Goal: Information Seeking & Learning: Check status

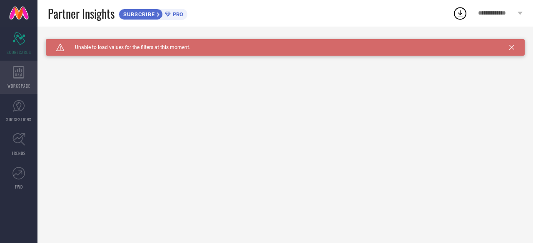
click at [22, 67] on icon at bounding box center [19, 72] width 12 height 12
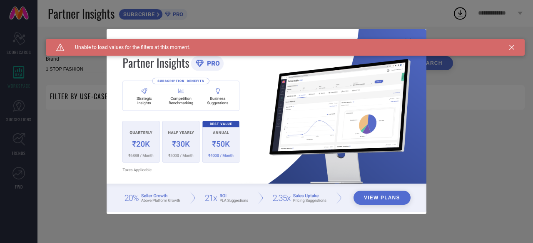
type input "1 STOP FASHION"
type input "All"
click at [514, 51] on div "Caution Created with Sketch. Unable to load values for the filters at this mome…" at bounding box center [285, 47] width 479 height 17
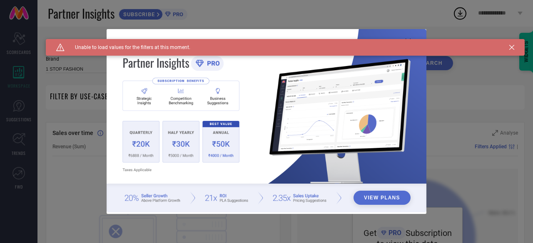
click at [512, 45] on icon at bounding box center [511, 47] width 5 height 5
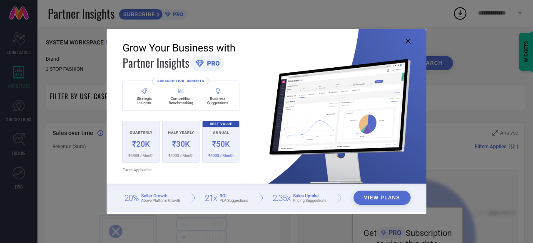
click at [407, 38] on img at bounding box center [267, 121] width 320 height 184
click at [406, 44] on img at bounding box center [267, 121] width 320 height 184
click at [406, 43] on icon at bounding box center [407, 41] width 5 height 5
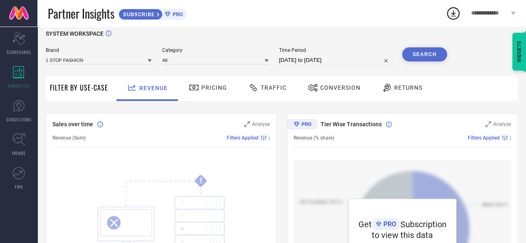
scroll to position [6, 0]
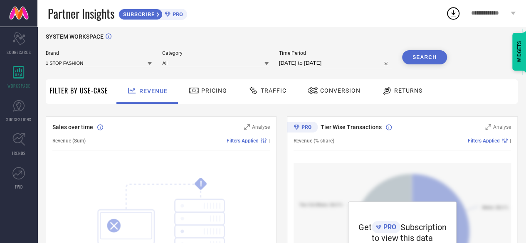
click at [210, 91] on span "Pricing" at bounding box center [214, 90] width 26 height 7
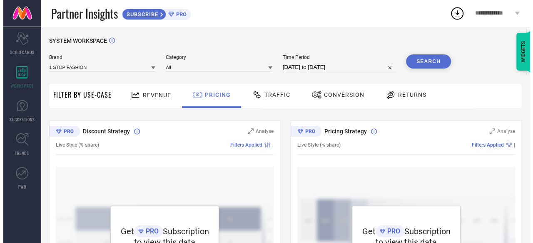
scroll to position [0, 0]
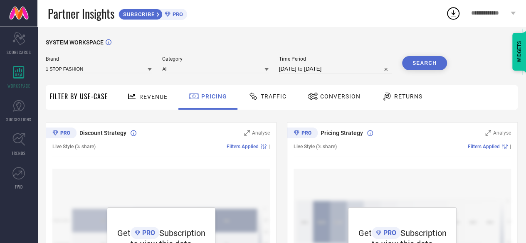
click at [266, 93] on div "Traffic" at bounding box center [267, 96] width 42 height 14
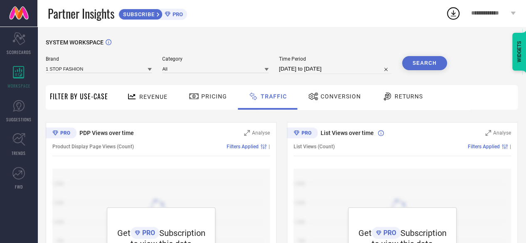
click at [309, 95] on icon at bounding box center [313, 96] width 9 height 7
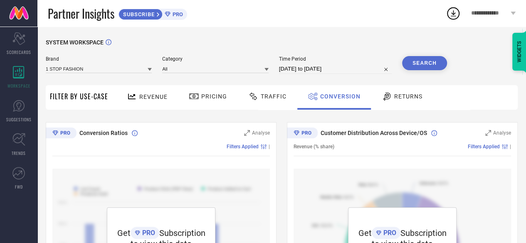
click at [384, 94] on icon at bounding box center [387, 97] width 7 height 8
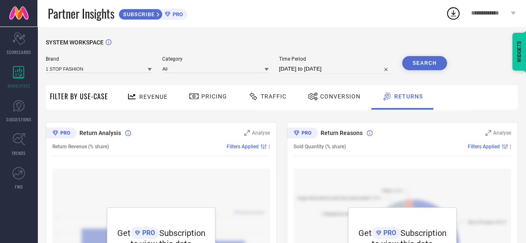
click at [147, 17] on span "SUBSCRIBE" at bounding box center [138, 14] width 38 height 6
click at [169, 94] on div "Revenue" at bounding box center [148, 97] width 62 height 25
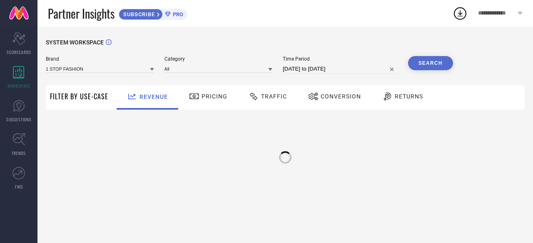
click at [196, 96] on icon at bounding box center [194, 97] width 10 height 10
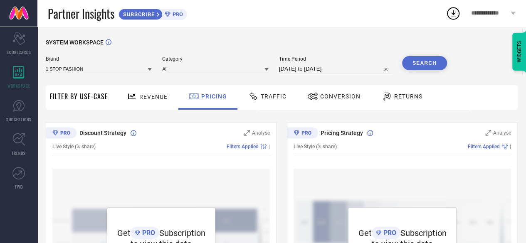
click at [277, 96] on span "Traffic" at bounding box center [274, 96] width 26 height 7
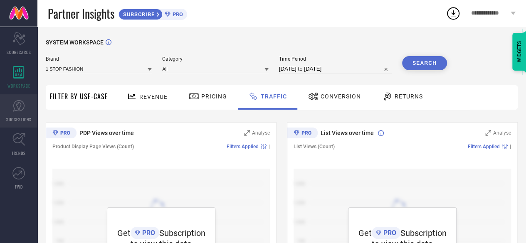
click at [18, 112] on link "SUGGESTIONS" at bounding box center [18, 110] width 37 height 33
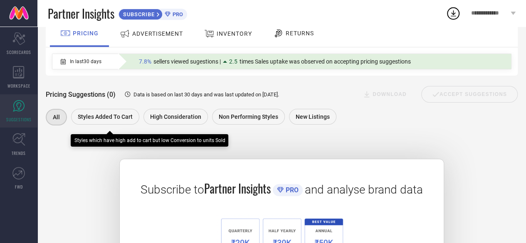
scroll to position [57, 0]
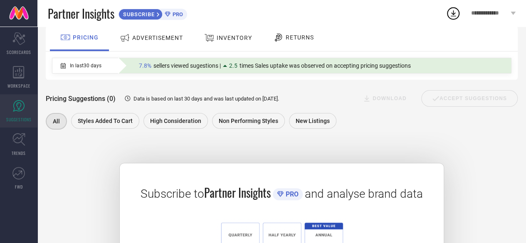
click at [162, 37] on span "ADVERTISEMENT" at bounding box center [157, 38] width 51 height 7
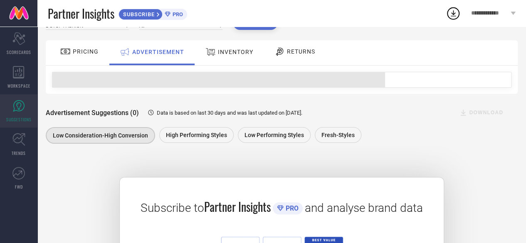
scroll to position [42, 0]
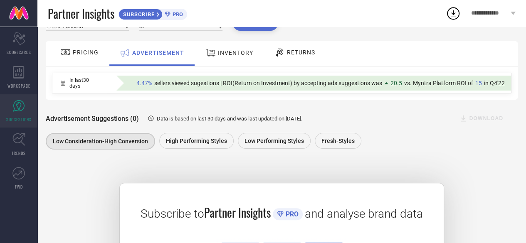
click at [230, 55] on span "INVENTORY" at bounding box center [235, 53] width 35 height 7
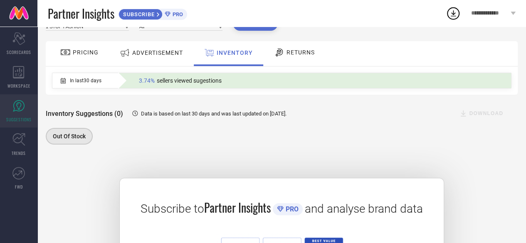
click at [287, 51] on span "RETURNS" at bounding box center [301, 52] width 28 height 7
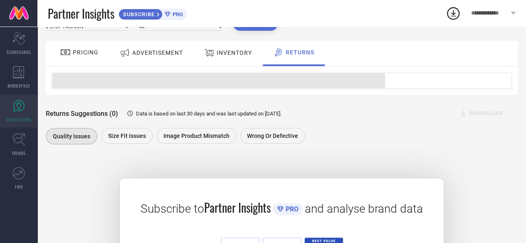
click at [88, 48] on div "PRICING" at bounding box center [79, 52] width 42 height 14
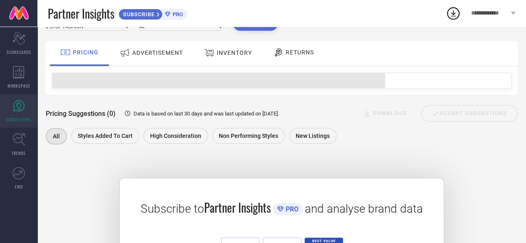
scroll to position [0, 0]
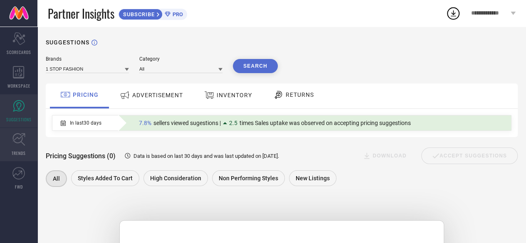
click at [21, 144] on icon at bounding box center [18, 139] width 13 height 13
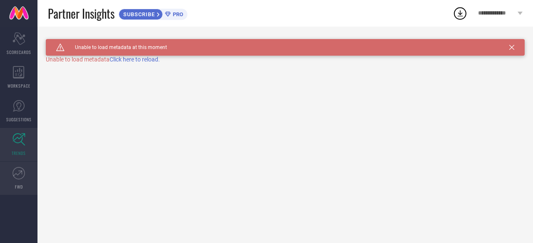
click at [21, 178] on icon at bounding box center [18, 173] width 12 height 12
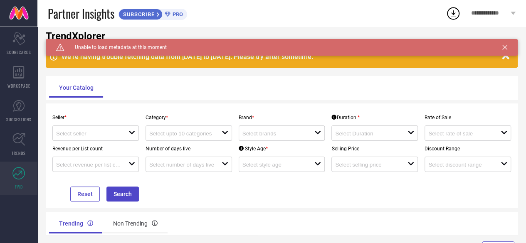
scroll to position [16, 0]
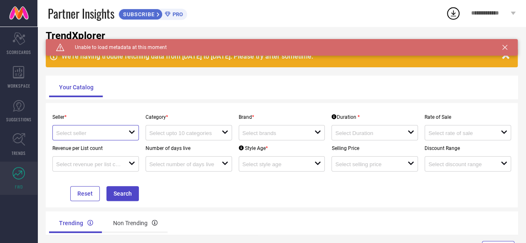
click at [94, 133] on input at bounding box center [88, 133] width 65 height 6
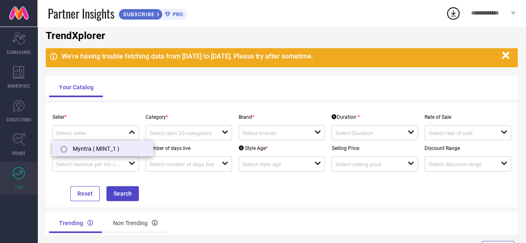
click at [92, 148] on li "Myntra ( MINT_1 )" at bounding box center [103, 148] width 100 height 15
type input "Myntra ( MINT_1 )"
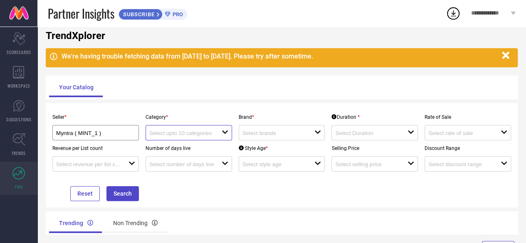
click at [171, 135] on input at bounding box center [181, 133] width 65 height 6
click at [249, 132] on input at bounding box center [275, 133] width 65 height 6
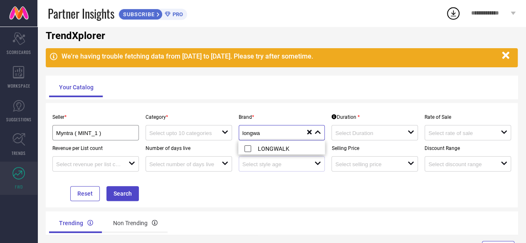
type input "[PERSON_NAME]"
